Goal: Task Accomplishment & Management: Use online tool/utility

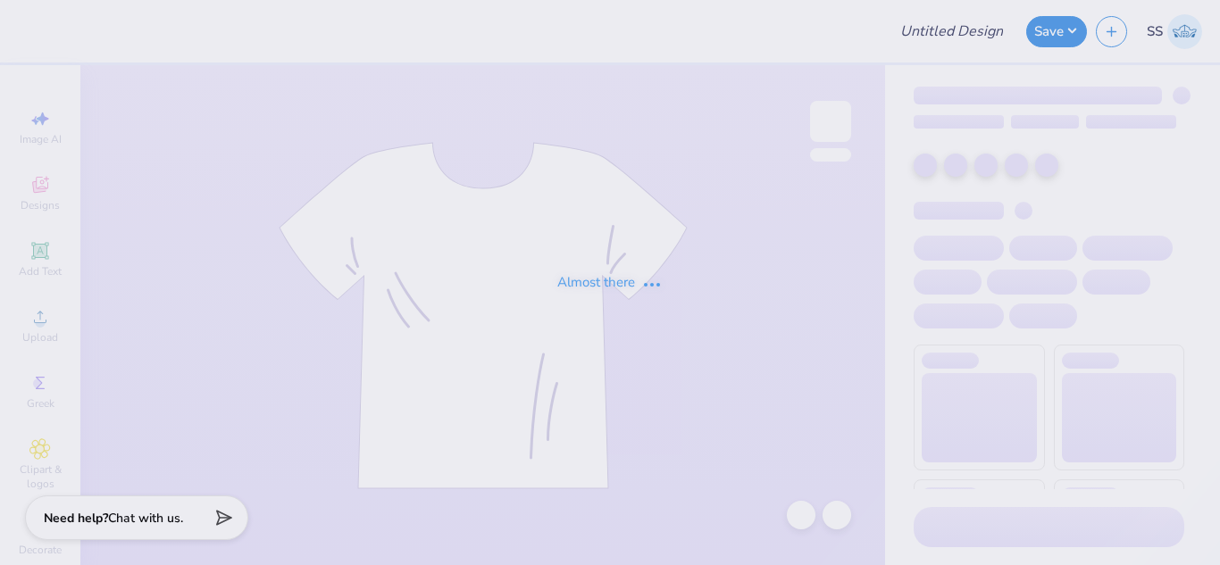
type input "[PERSON_NAME] : The [GEOGRAPHIC_DATA][US_STATE]"
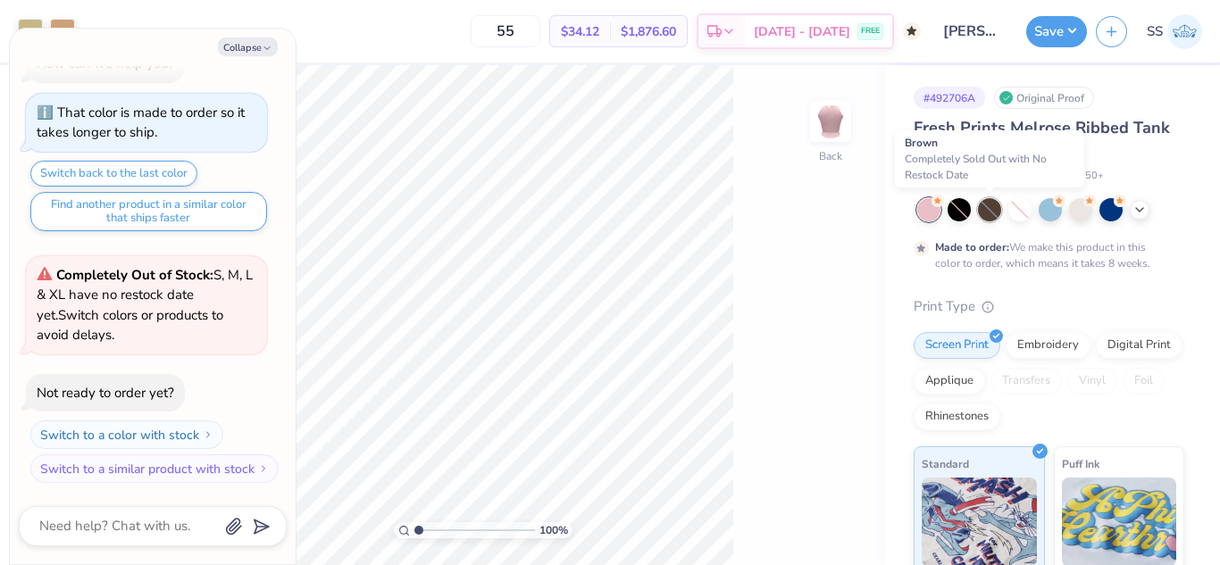
click at [989, 212] on div at bounding box center [989, 209] width 23 height 23
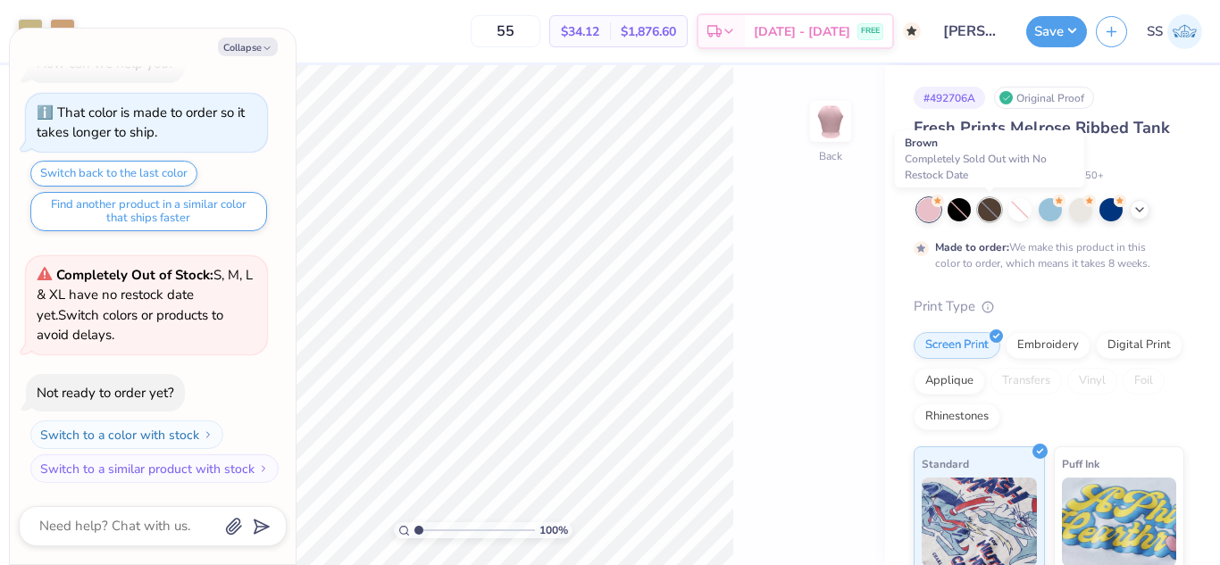
click at [989, 212] on div at bounding box center [989, 209] width 23 height 23
click at [1137, 210] on icon at bounding box center [1139, 208] width 14 height 14
type textarea "x"
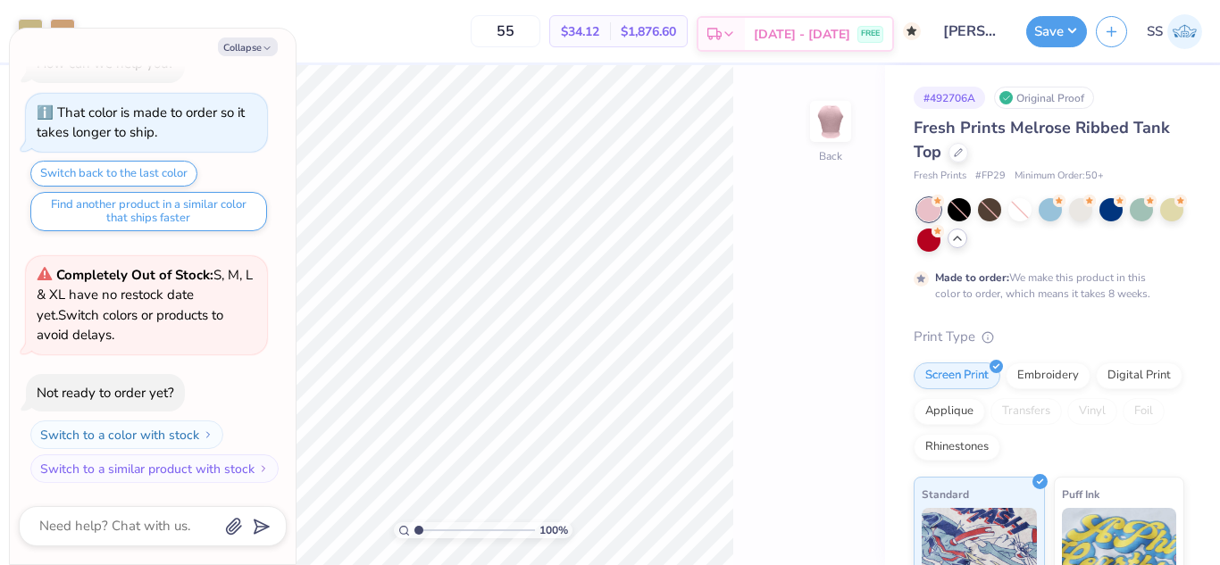
click at [830, 27] on span "[DATE] - [DATE]" at bounding box center [802, 34] width 96 height 19
click at [986, 207] on div at bounding box center [989, 209] width 23 height 23
click at [993, 207] on div at bounding box center [989, 209] width 23 height 23
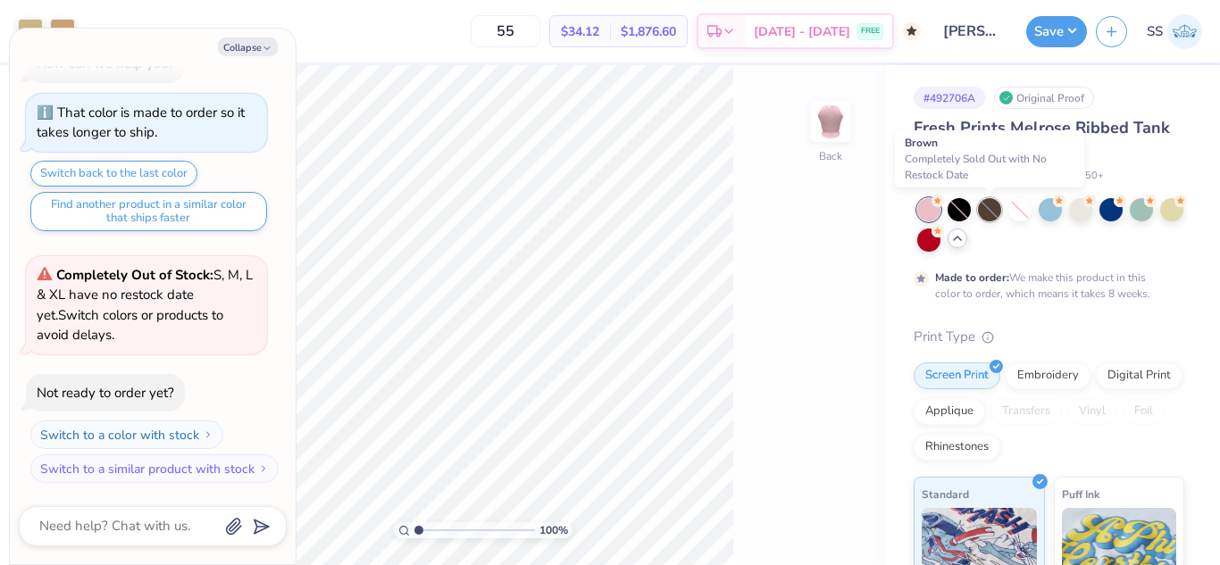
click at [993, 207] on div at bounding box center [989, 209] width 23 height 23
